Goal: Information Seeking & Learning: Learn about a topic

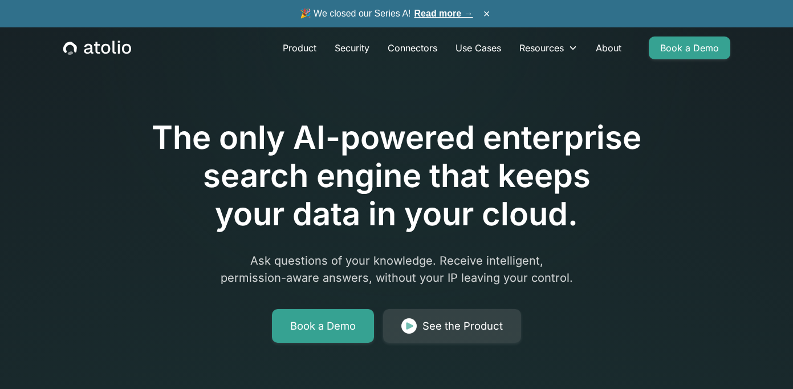
click at [429, 14] on link "Read more →" at bounding box center [443, 14] width 59 height 10
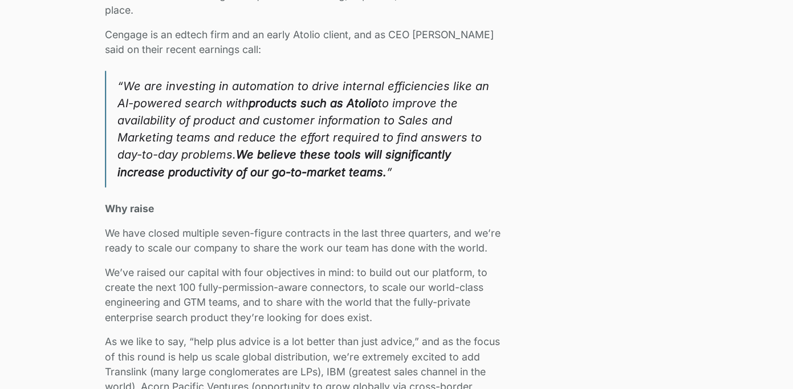
scroll to position [1731, 0]
click at [235, 308] on p "We’ve raised our capital with four objectives in mind: to build out our platfor…" at bounding box center [308, 295] width 407 height 60
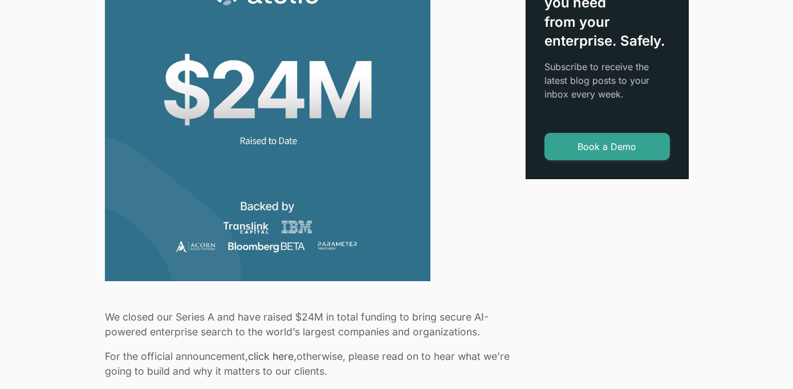
scroll to position [0, 0]
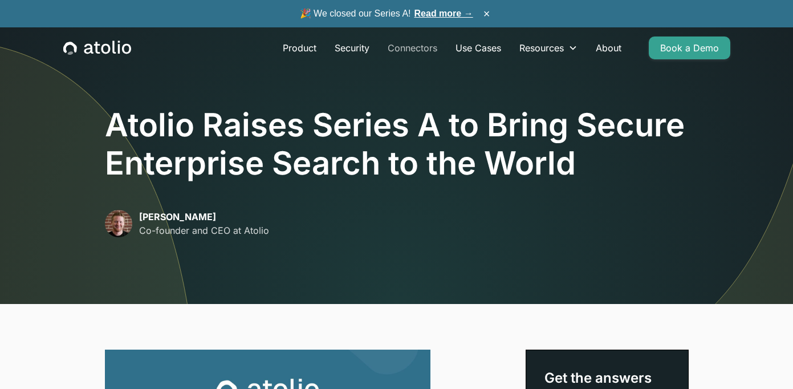
click at [429, 43] on link "Connectors" at bounding box center [413, 47] width 68 height 23
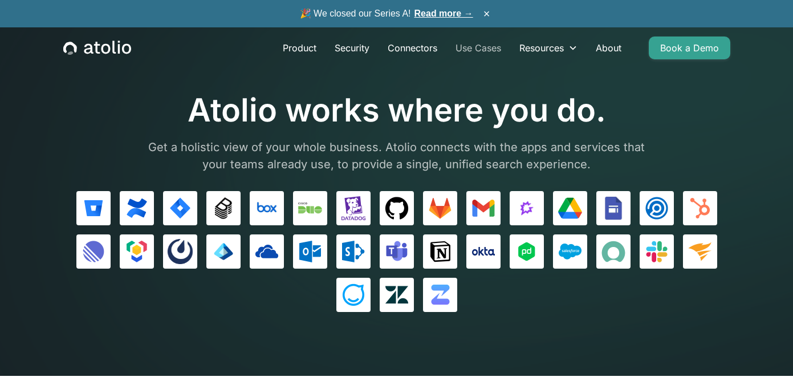
click at [470, 49] on link "Use Cases" at bounding box center [478, 47] width 64 height 23
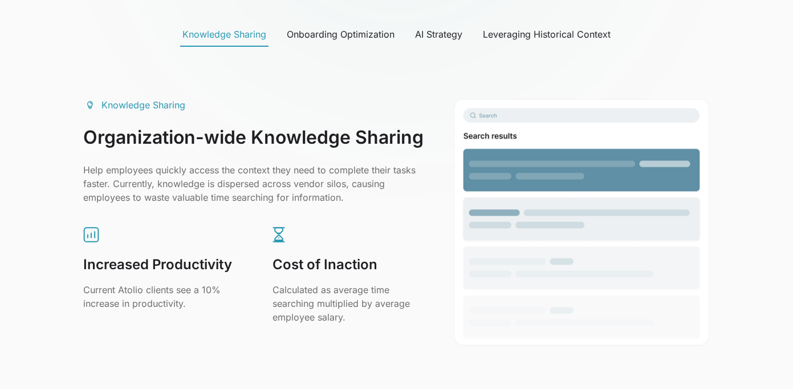
scroll to position [614, 0]
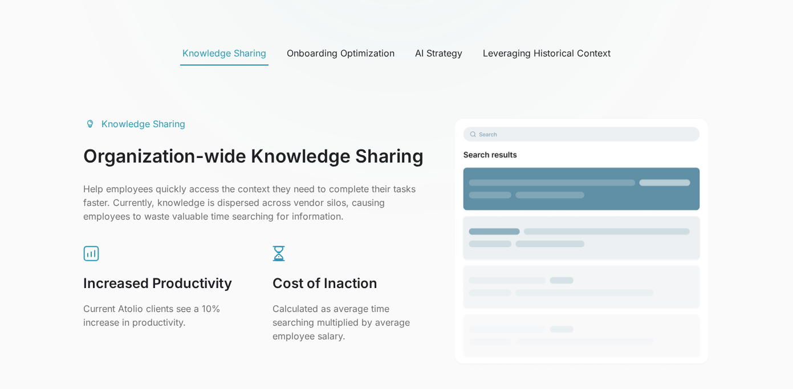
click at [341, 56] on div "Onboarding Optimization" at bounding box center [341, 53] width 108 height 14
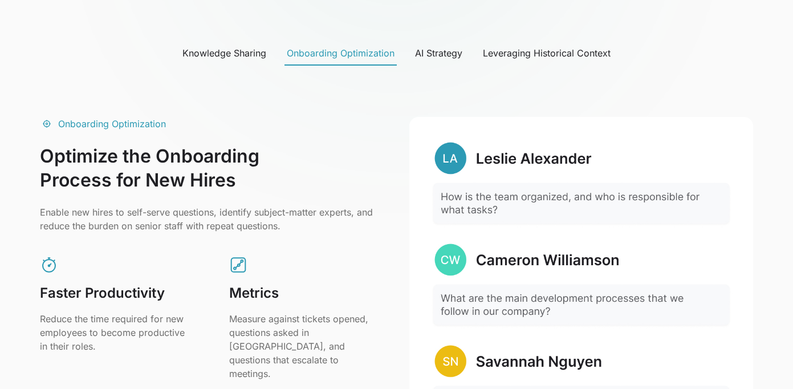
click at [425, 46] on div "AI Strategy" at bounding box center [438, 53] width 47 height 14
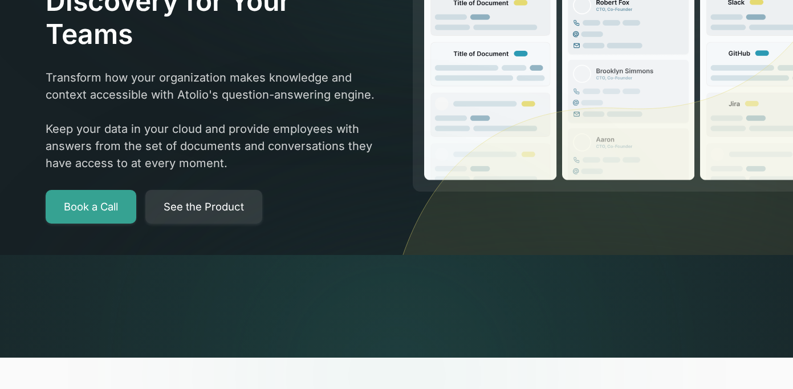
scroll to position [0, 0]
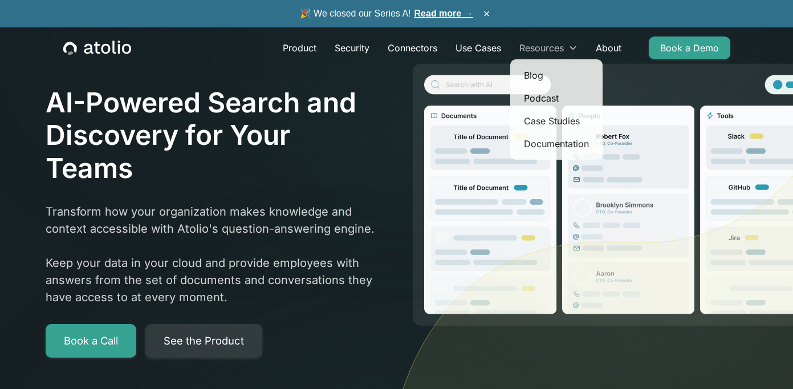
click at [530, 52] on div "Resources" at bounding box center [541, 48] width 44 height 14
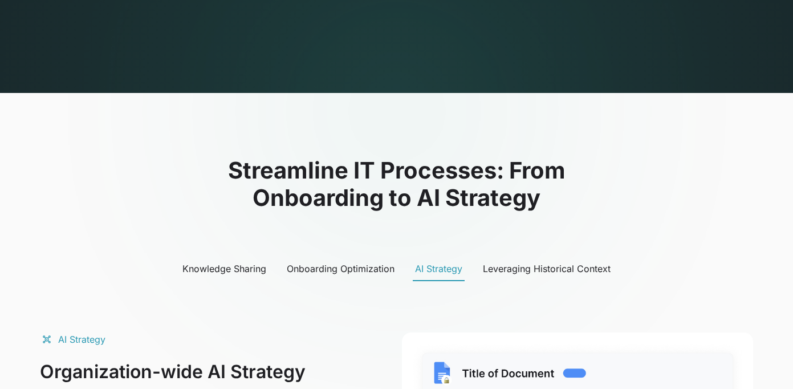
scroll to position [551, 0]
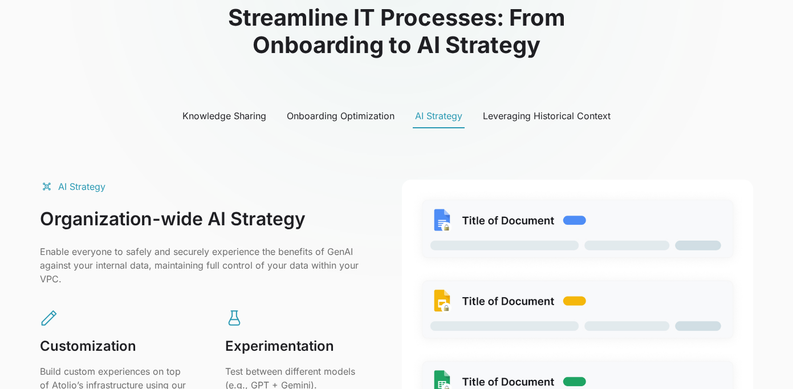
click at [516, 116] on div "Leveraging Historical Context" at bounding box center [547, 116] width 128 height 14
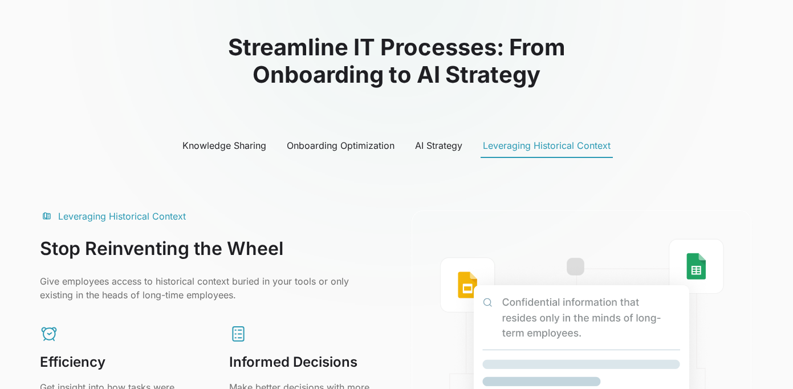
scroll to position [0, 0]
